Goal: Task Accomplishment & Management: Use online tool/utility

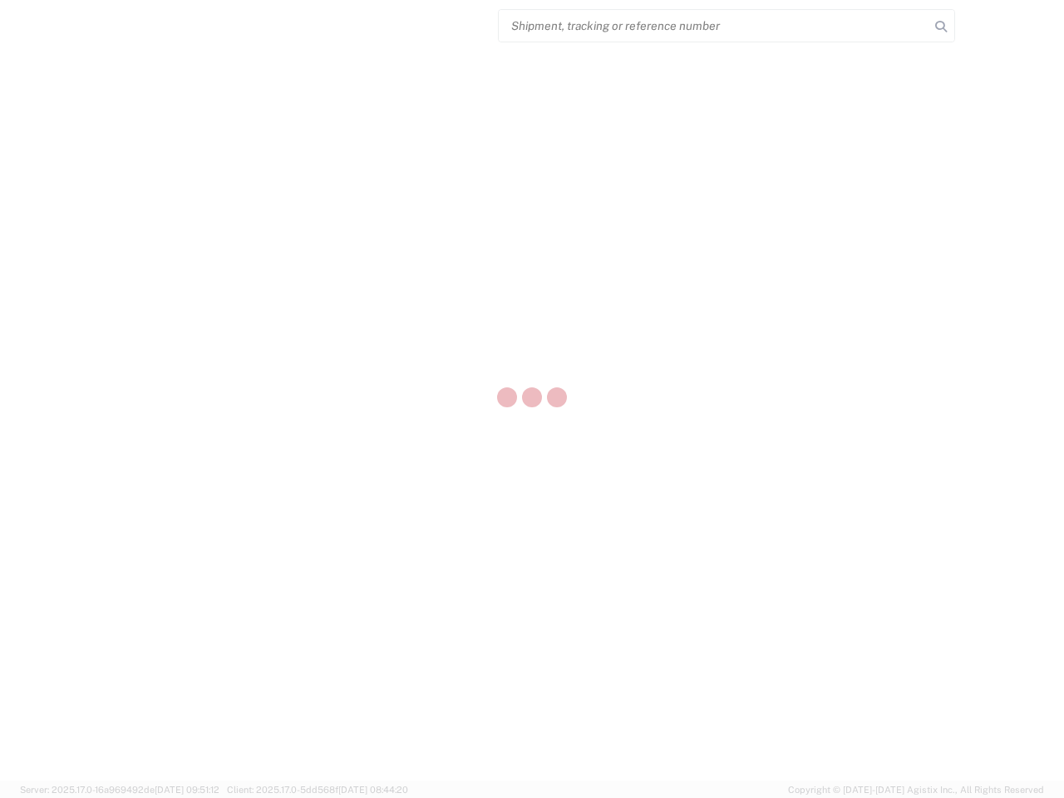
select select "US"
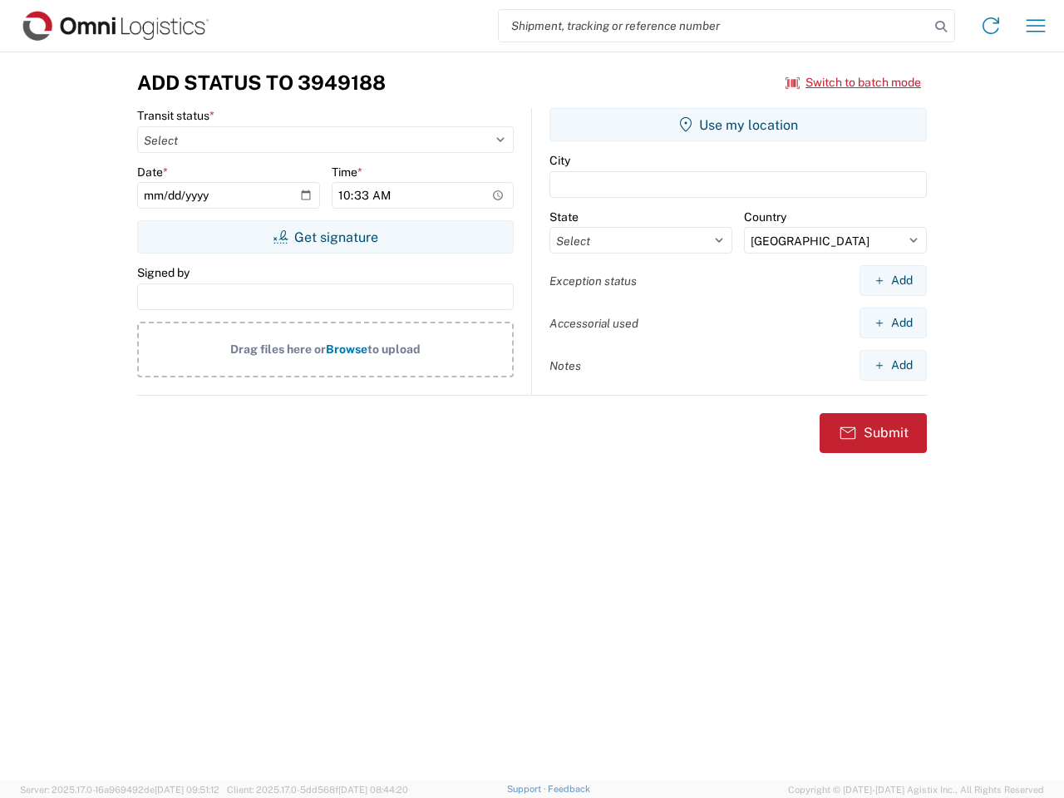
click at [714, 26] on input "search" at bounding box center [714, 26] width 431 height 32
click at [941, 27] on icon at bounding box center [940, 26] width 23 height 23
click at [991, 26] on icon at bounding box center [991, 25] width 27 height 27
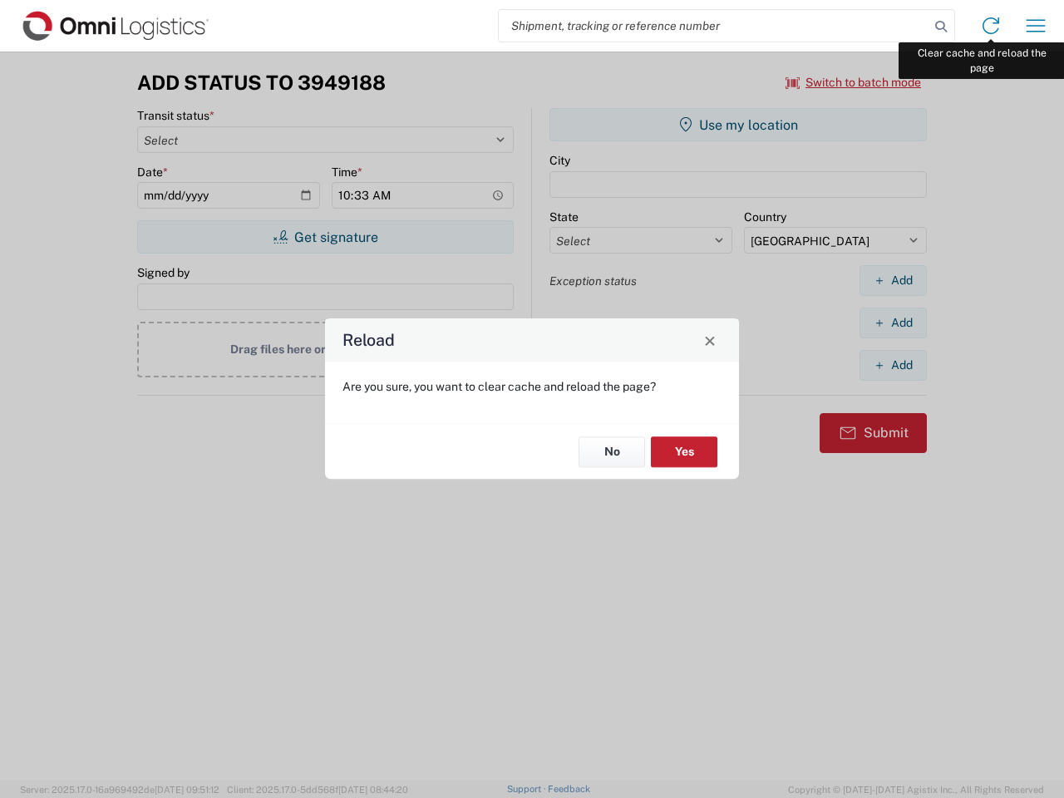
click at [1036, 26] on div "Reload Are you sure, you want to clear cache and reload the page? No Yes" at bounding box center [532, 399] width 1064 height 798
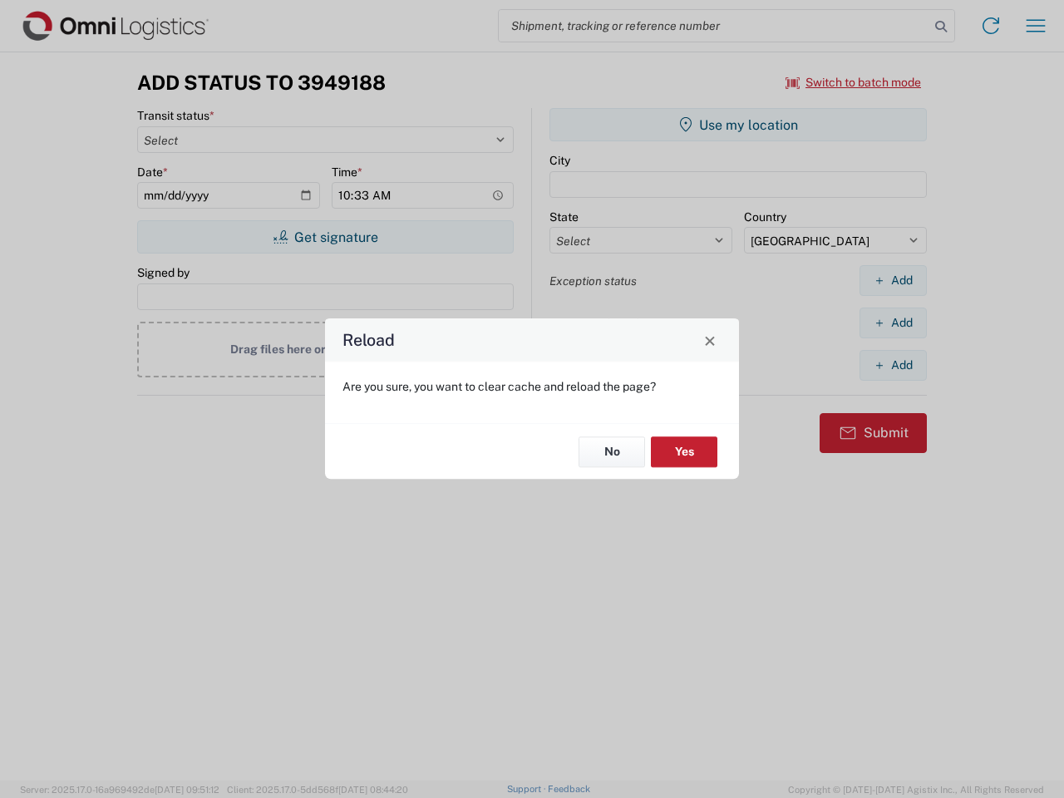
click at [854, 82] on div "Reload Are you sure, you want to clear cache and reload the page? No Yes" at bounding box center [532, 399] width 1064 height 798
click at [325, 237] on div "Reload Are you sure, you want to clear cache and reload the page? No Yes" at bounding box center [532, 399] width 1064 height 798
click at [738, 125] on div "Reload Are you sure, you want to clear cache and reload the page? No Yes" at bounding box center [532, 399] width 1064 height 798
click at [893, 280] on div "Reload Are you sure, you want to clear cache and reload the page? No Yes" at bounding box center [532, 399] width 1064 height 798
click at [893, 323] on div "Reload Are you sure, you want to clear cache and reload the page? No Yes" at bounding box center [532, 399] width 1064 height 798
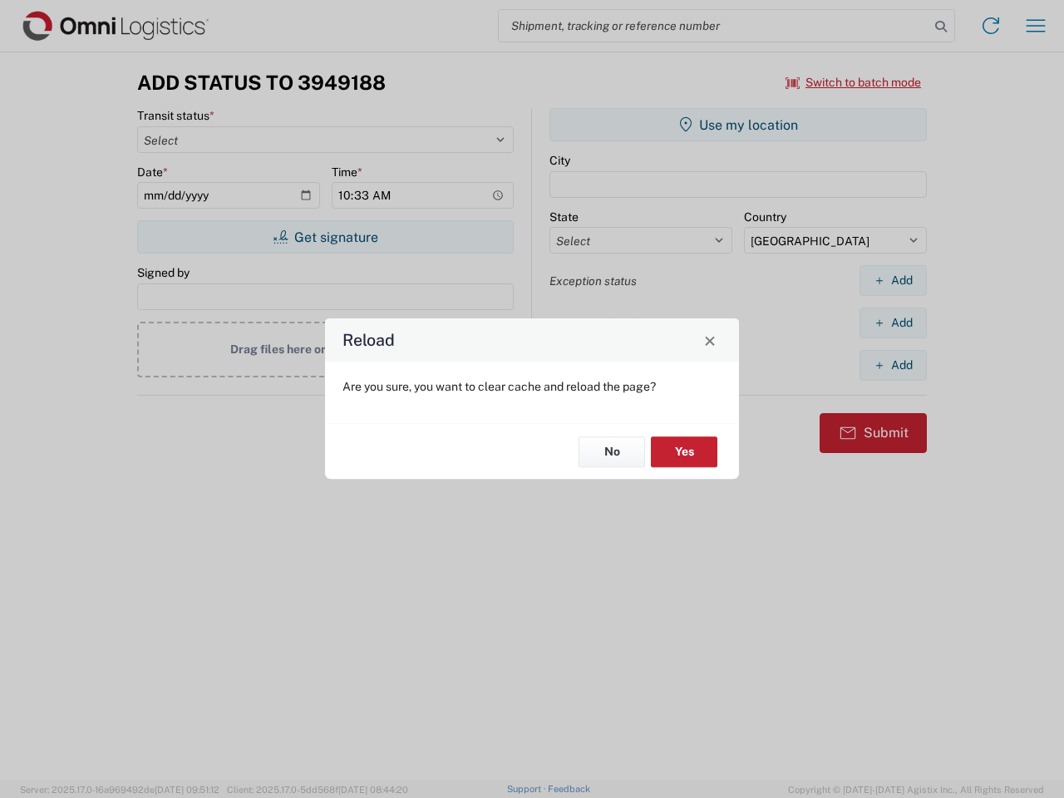
click at [893, 365] on div "Reload Are you sure, you want to clear cache and reload the page? No Yes" at bounding box center [532, 399] width 1064 height 798
